Goal: Navigation & Orientation: Find specific page/section

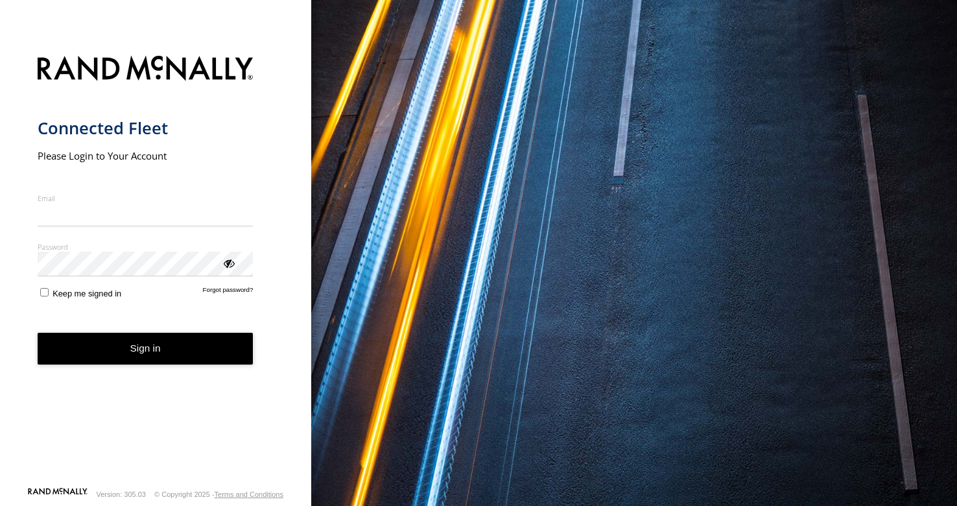
type input "**********"
click at [115, 355] on button "Sign in" at bounding box center [146, 349] width 216 height 32
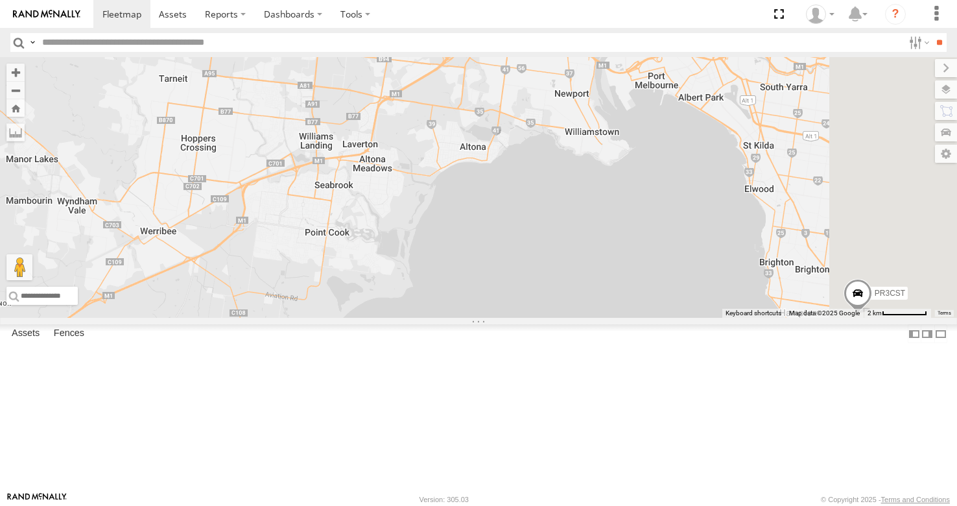
click at [0, 0] on span at bounding box center [0, 0] width 0 height 0
